Goal: Communication & Community: Share content

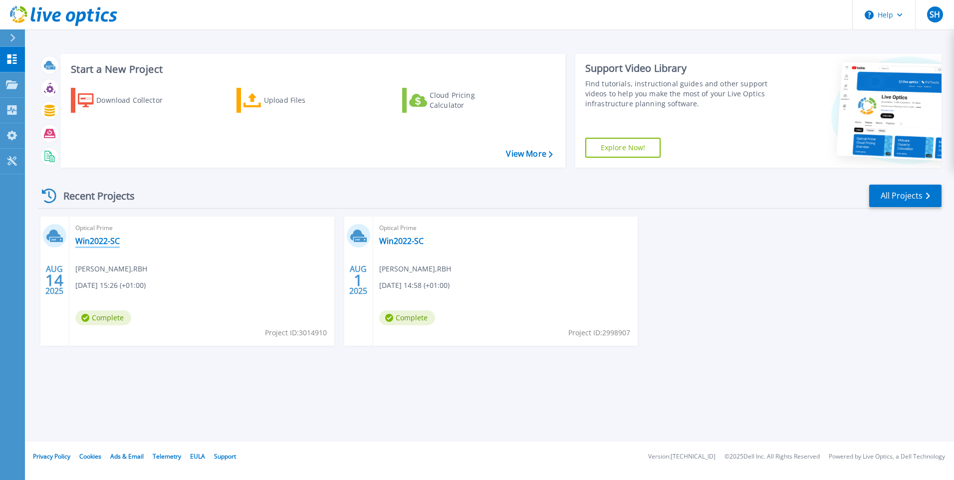
click at [92, 238] on link "Win2022-SC" at bounding box center [97, 241] width 44 height 10
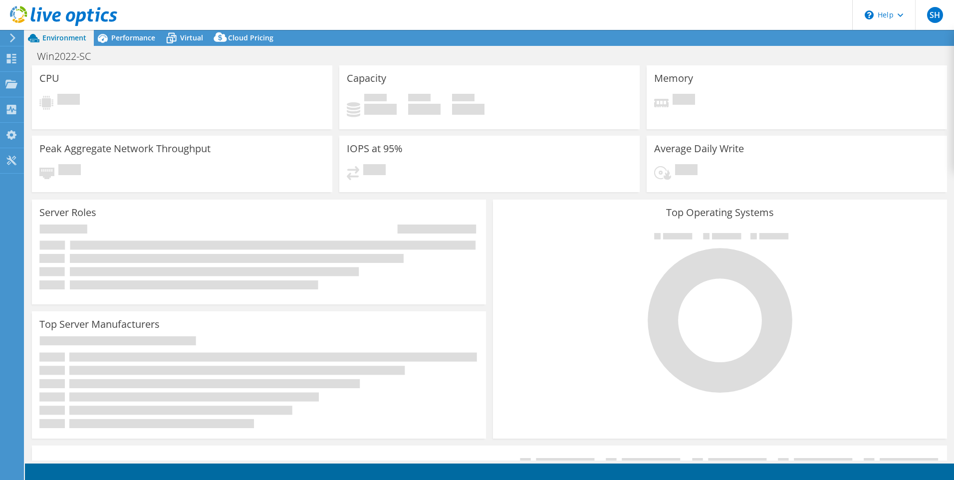
select select "USD"
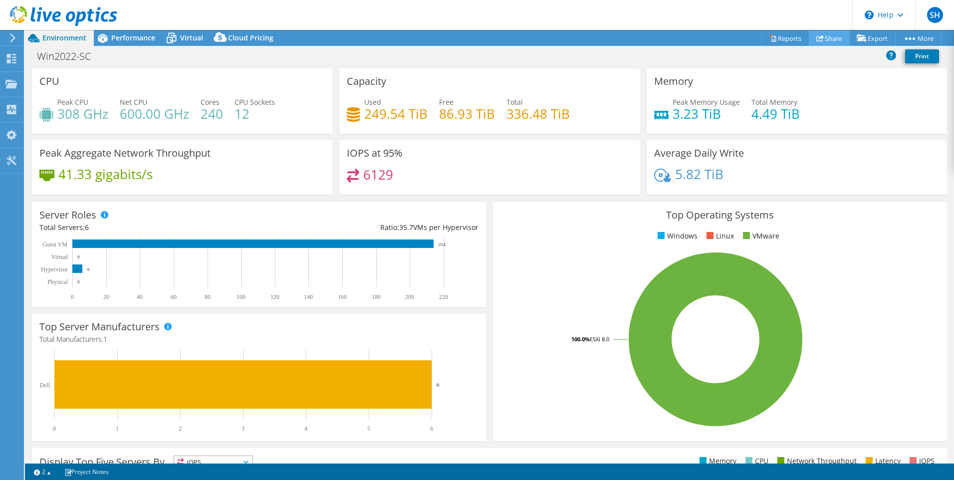
click at [823, 36] on link "Share" at bounding box center [829, 37] width 41 height 15
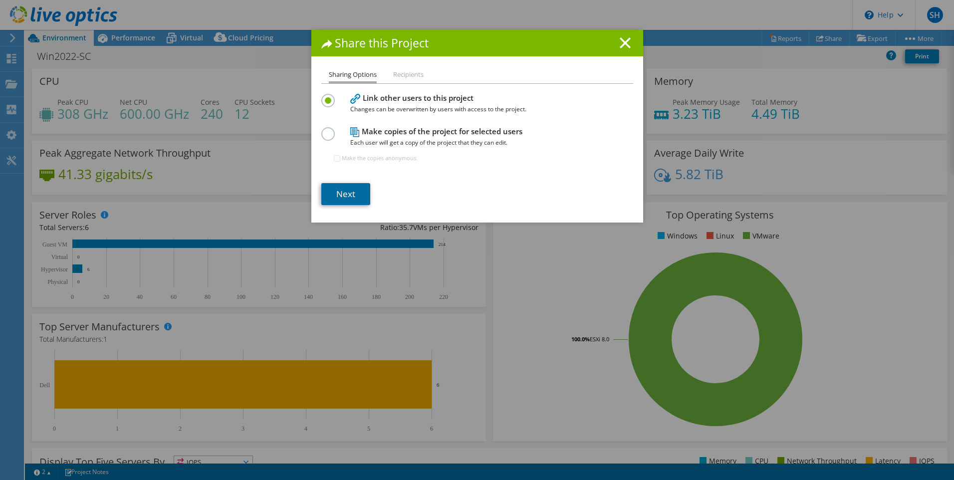
click at [346, 194] on link "Next" at bounding box center [345, 194] width 49 height 22
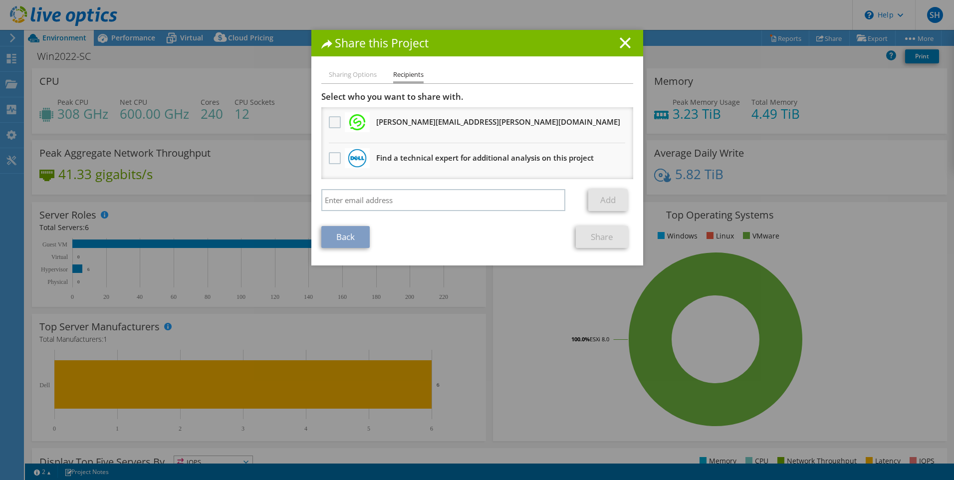
click at [335, 120] on label at bounding box center [336, 122] width 14 height 12
click at [0, 0] on input "checkbox" at bounding box center [0, 0] width 0 height 0
click at [594, 232] on link "Share" at bounding box center [602, 237] width 52 height 22
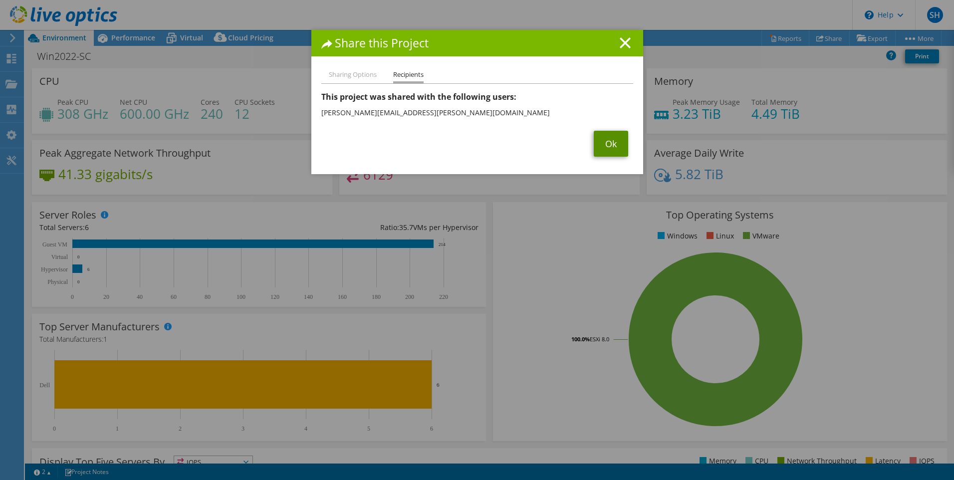
click at [602, 149] on link "Ok" at bounding box center [611, 144] width 34 height 26
